Goal: Feedback & Contribution: Leave review/rating

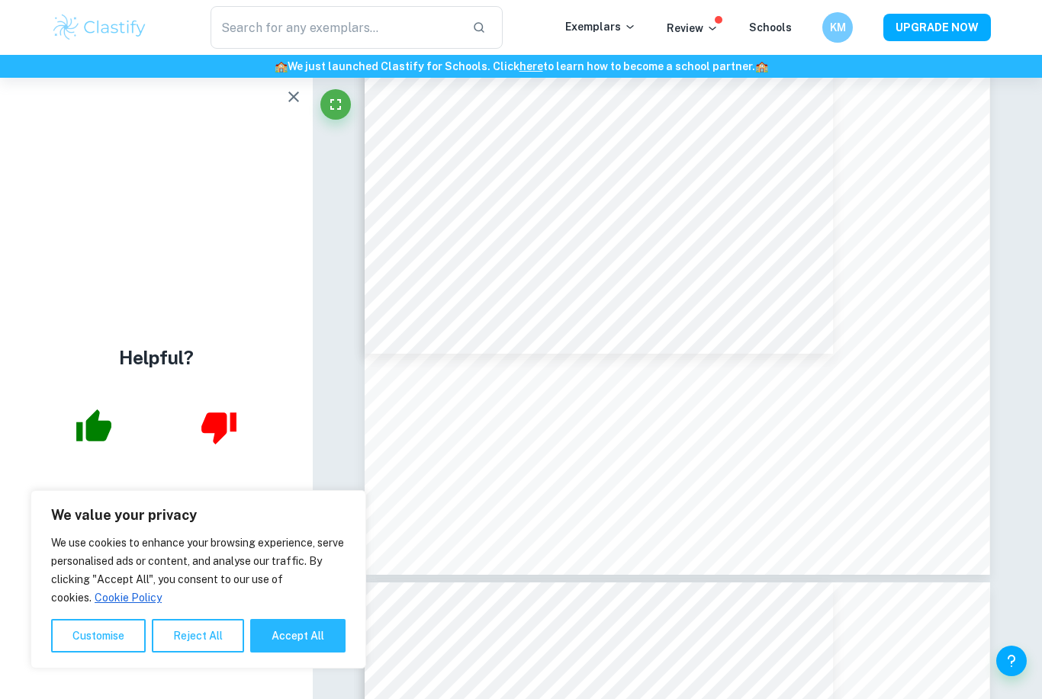
scroll to position [3042, 0]
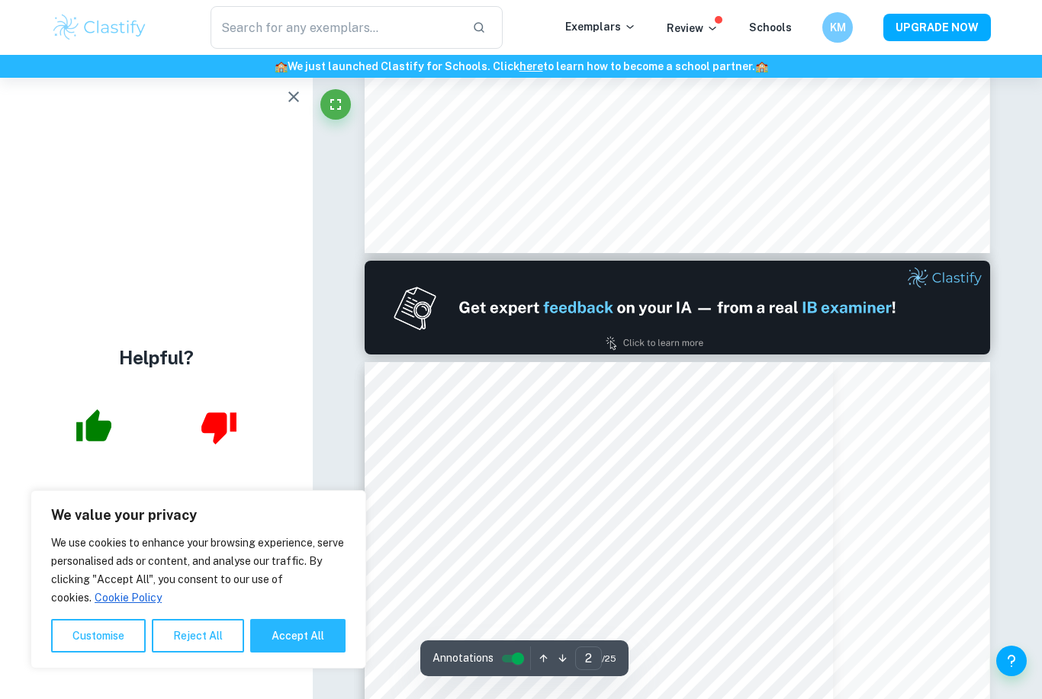
type input "1"
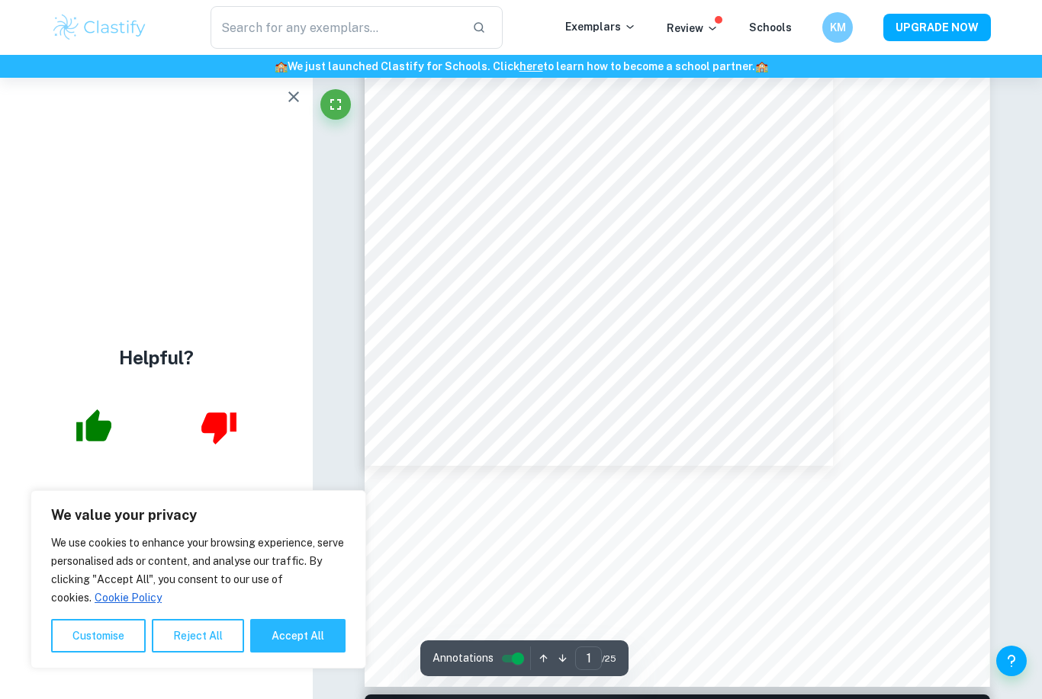
scroll to position [0, 0]
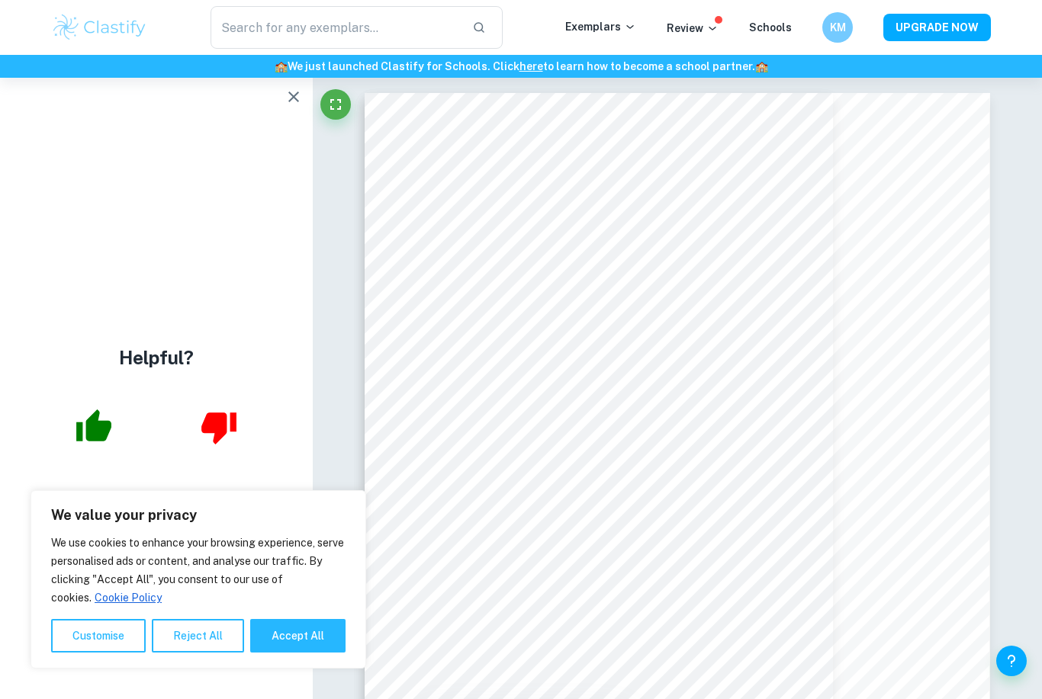
click at [291, 90] on icon "button" at bounding box center [293, 97] width 18 height 18
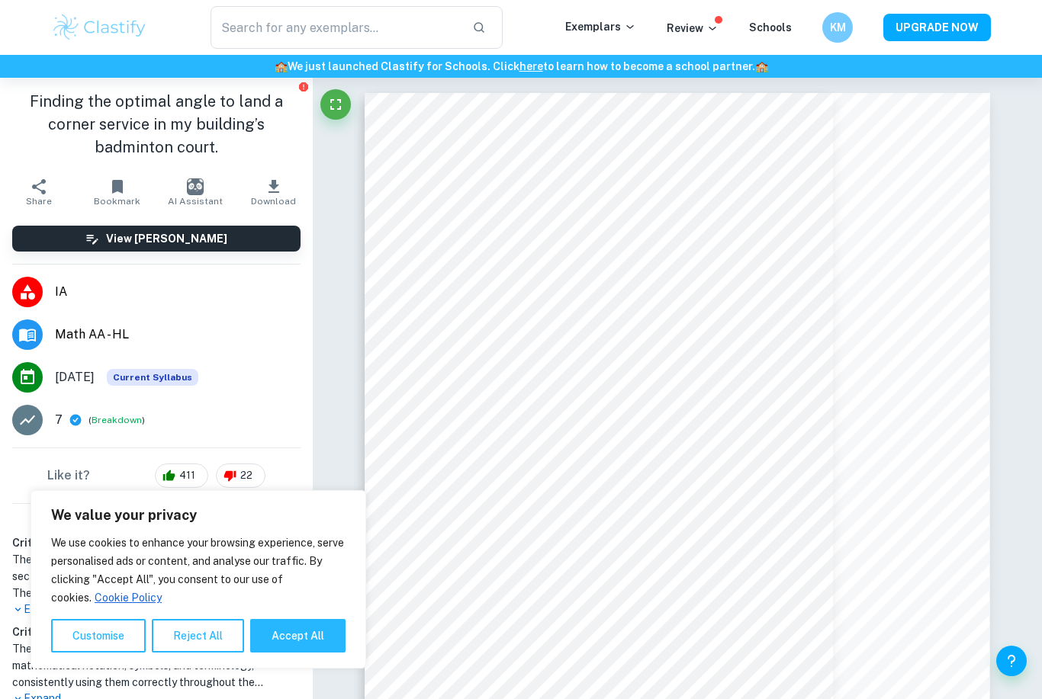
click at [279, 651] on button "Accept All" at bounding box center [297, 636] width 95 height 34
checkbox input "true"
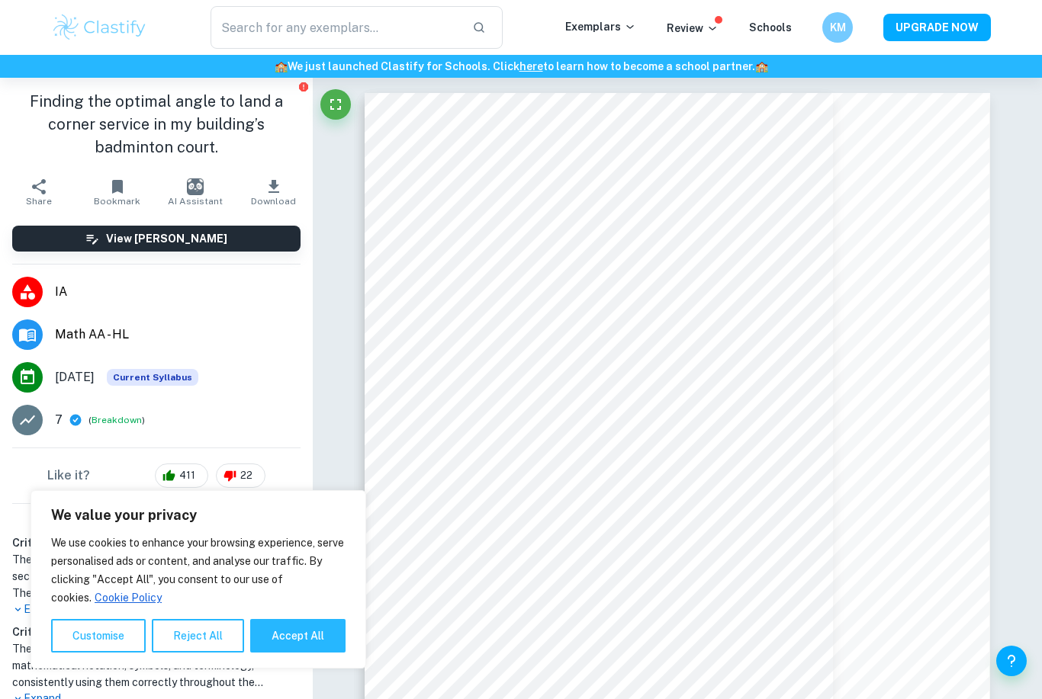
checkbox input "true"
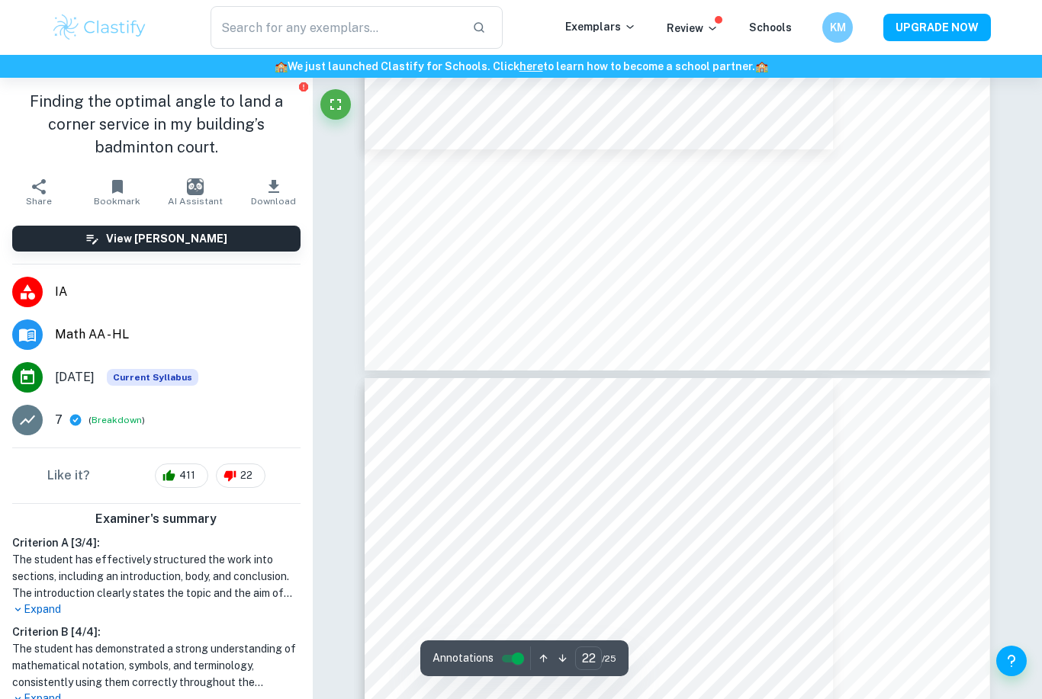
scroll to position [18946, 0]
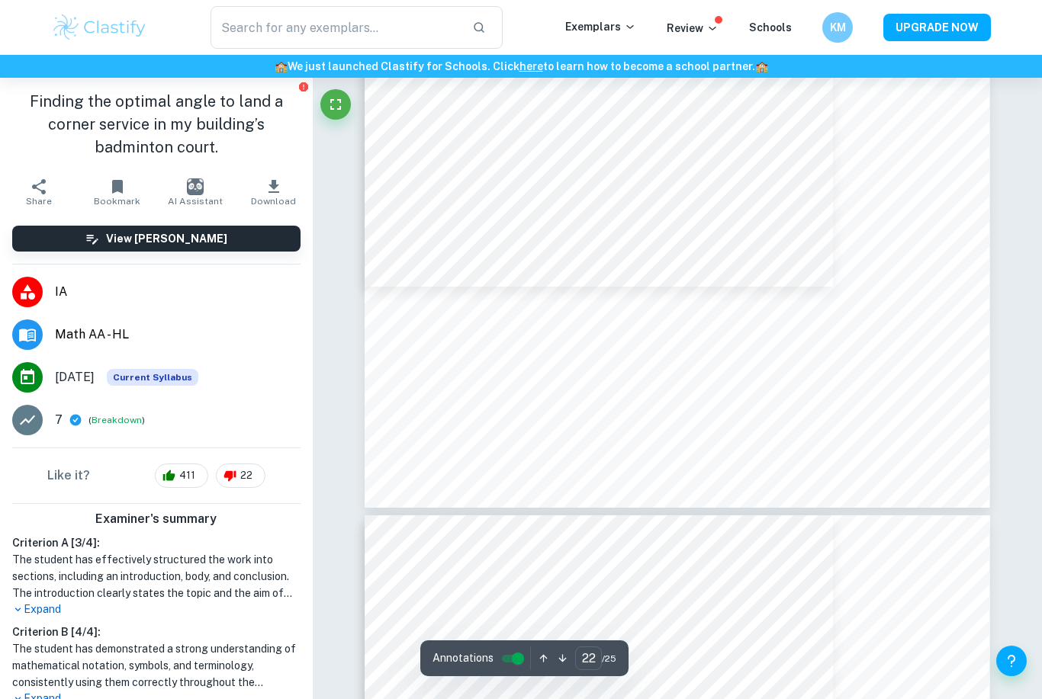
type input "23"
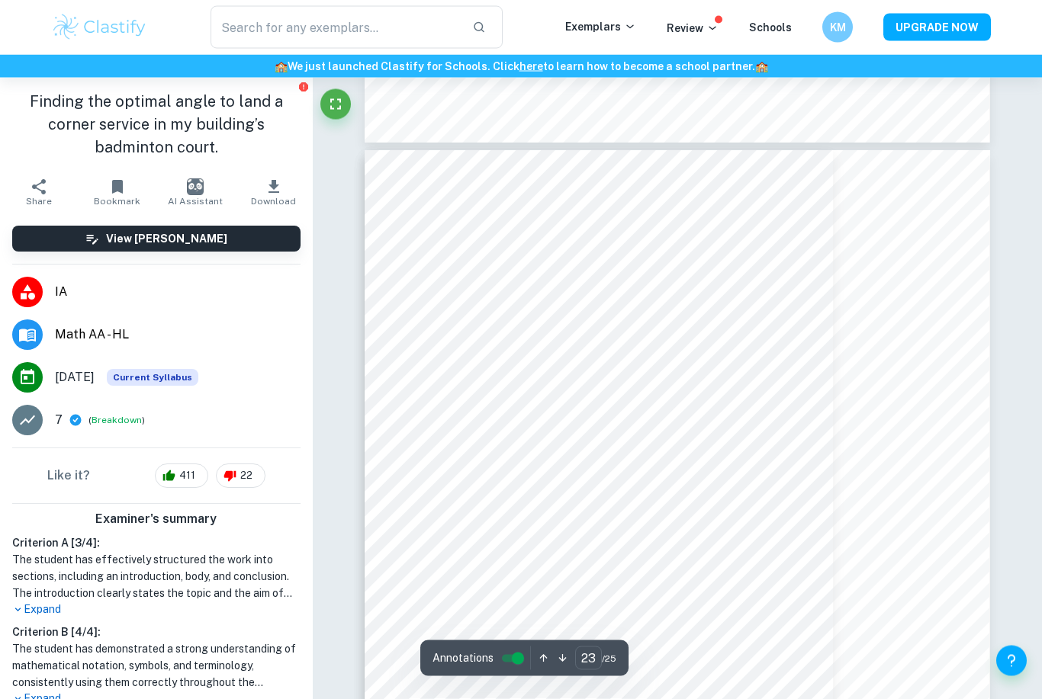
scroll to position [20114, 0]
